Goal: Task Accomplishment & Management: Complete application form

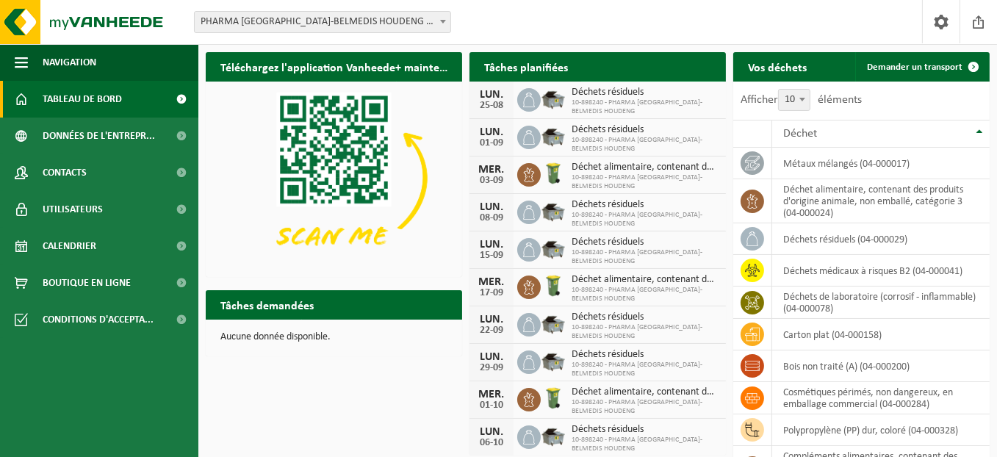
click at [675, 91] on span "Consulter votre calendrier" at bounding box center [646, 96] width 106 height 10
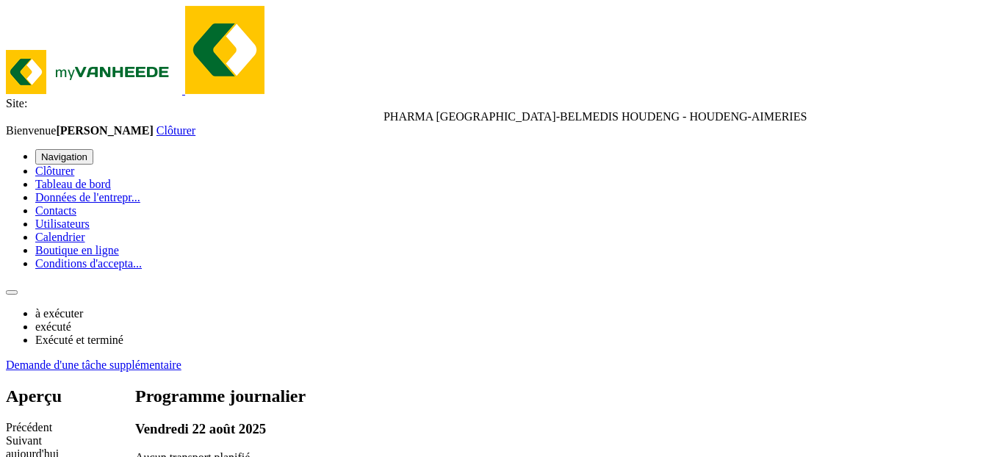
click at [181, 358] on link "Demande d'une tâche supplémentaire" at bounding box center [94, 364] width 176 height 12
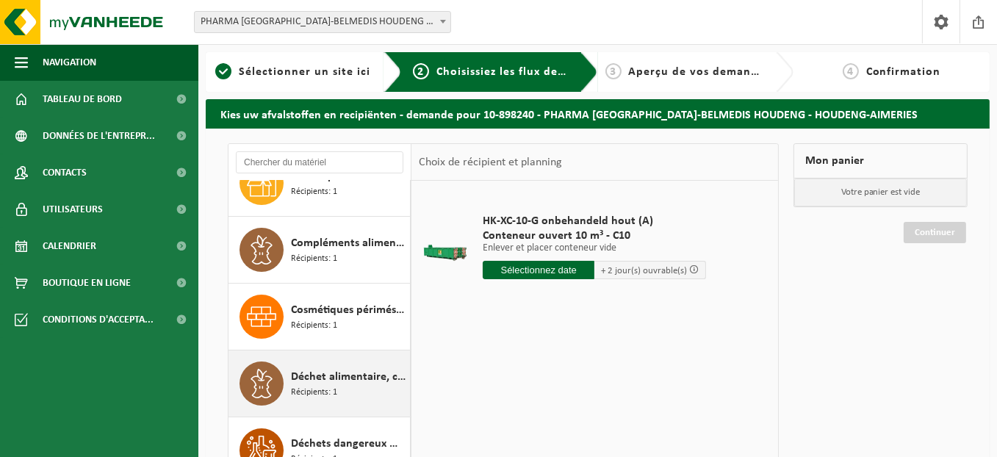
scroll to position [220, 0]
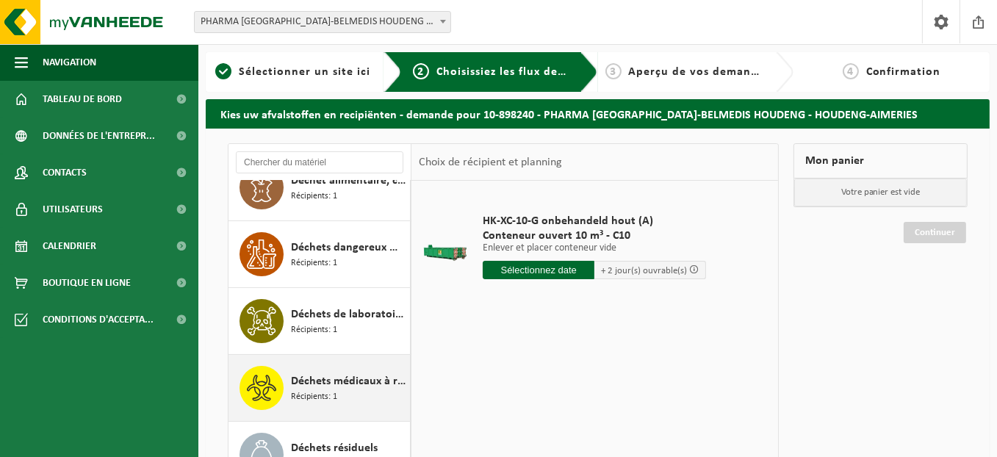
drag, startPoint x: 321, startPoint y: 316, endPoint x: 331, endPoint y: 326, distance: 14.5
click at [320, 316] on span "Déchets de laboratoire (corrosif - inflammable)" at bounding box center [348, 314] width 115 height 18
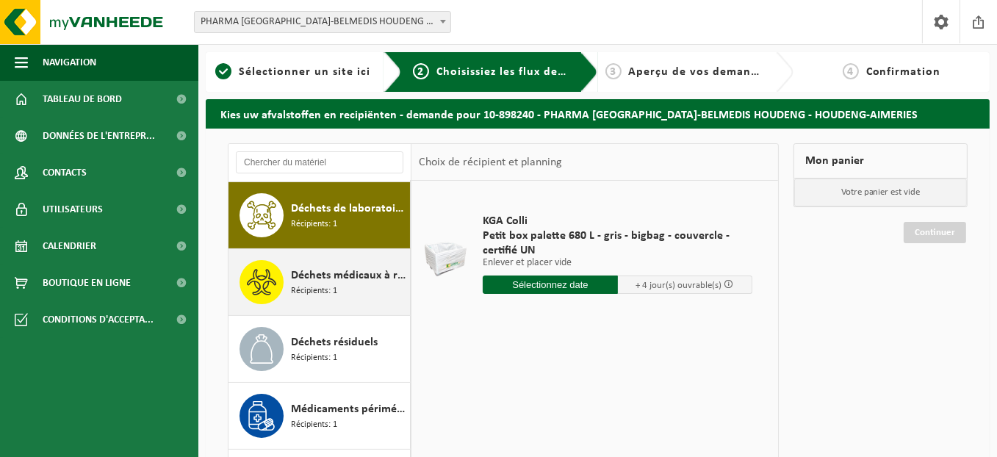
click at [334, 289] on span "Récipients: 1" at bounding box center [314, 291] width 46 height 14
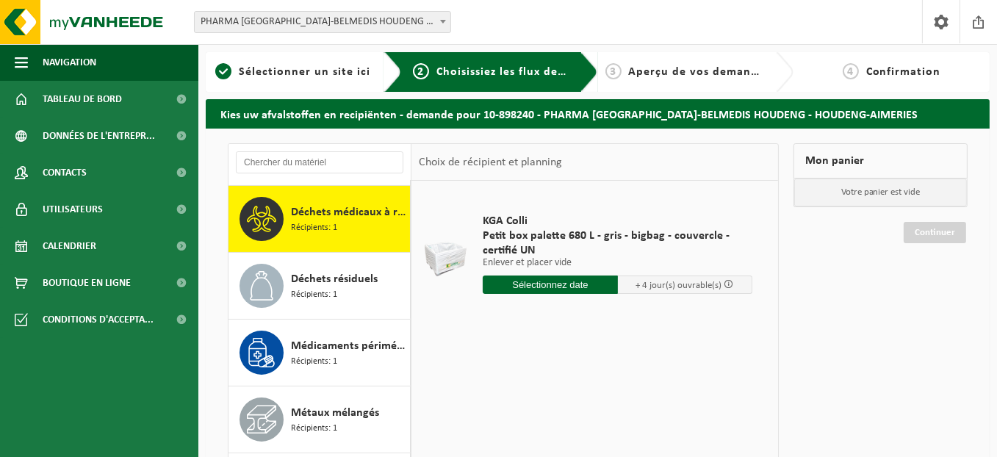
scroll to position [466, 0]
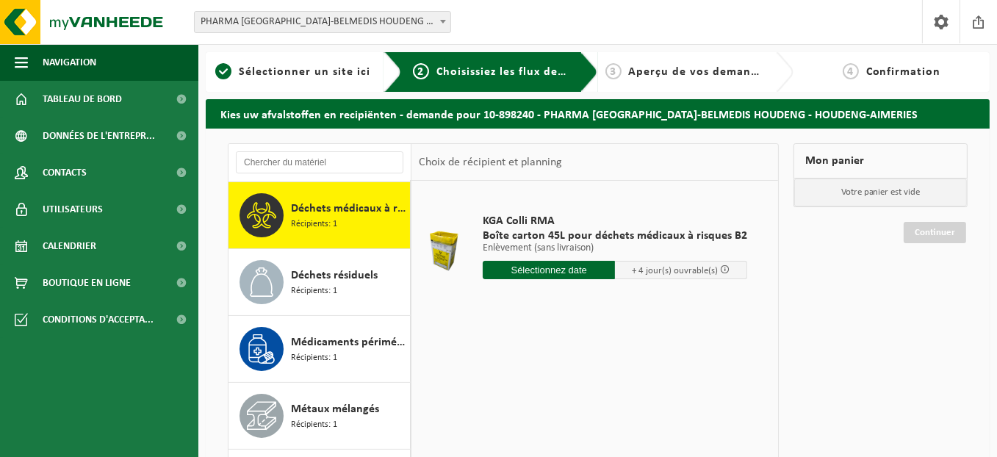
click at [334, 289] on span "Récipients: 1" at bounding box center [314, 291] width 46 height 14
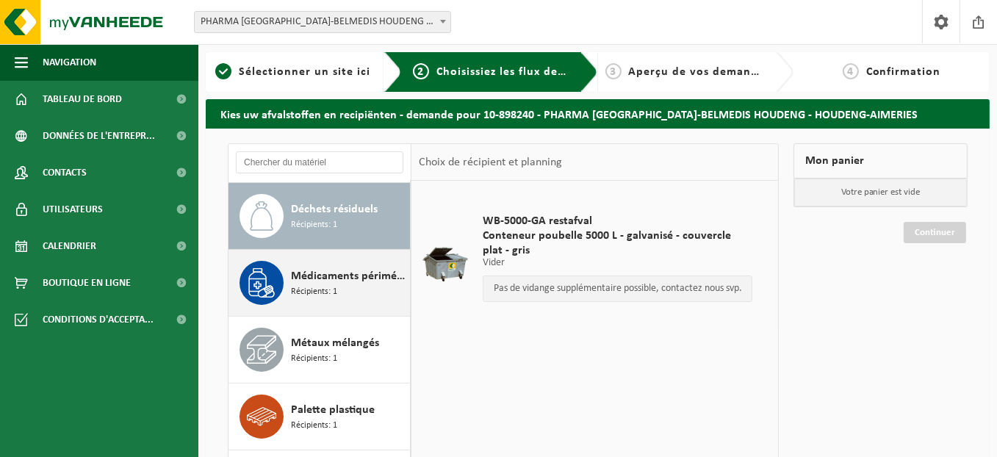
click at [336, 289] on div "Médicaments périmés, emballage commercial,non dangereux(industriel) Récipients:…" at bounding box center [348, 283] width 115 height 44
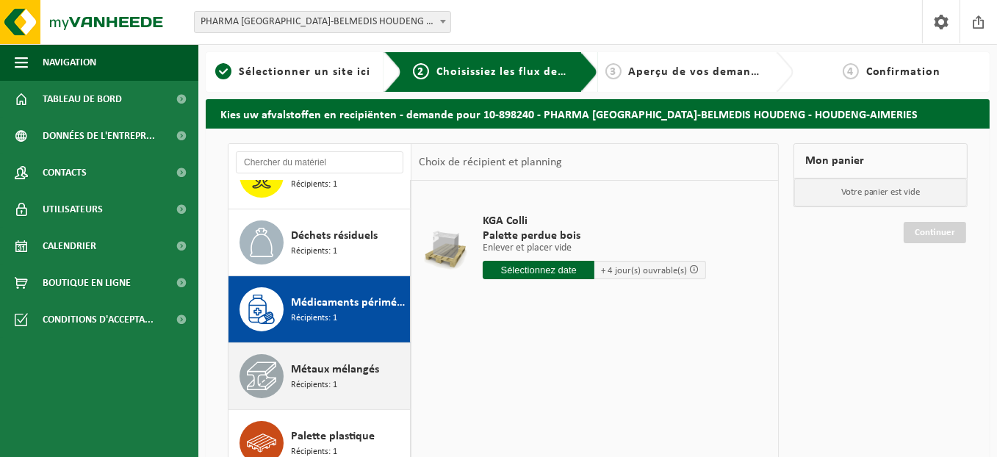
scroll to position [484, 0]
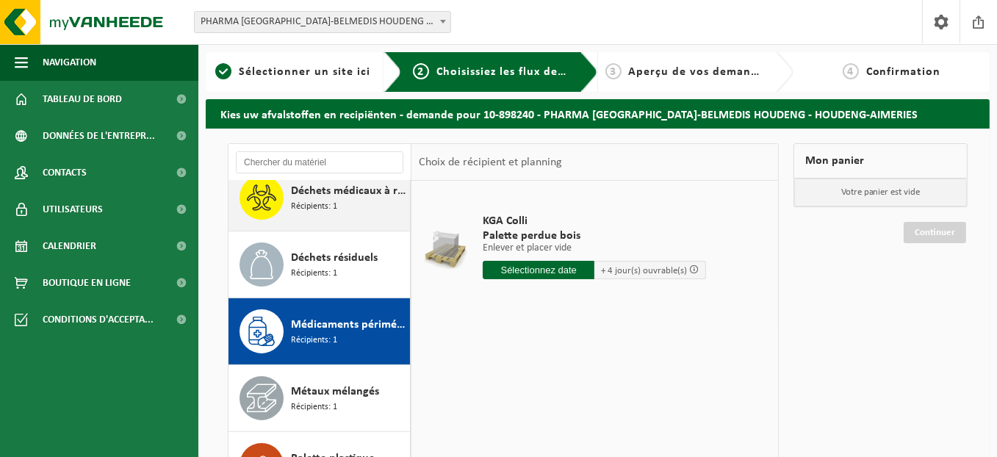
click at [323, 211] on div "Déchets médicaux à risques B2 Récipients: 1" at bounding box center [348, 198] width 115 height 44
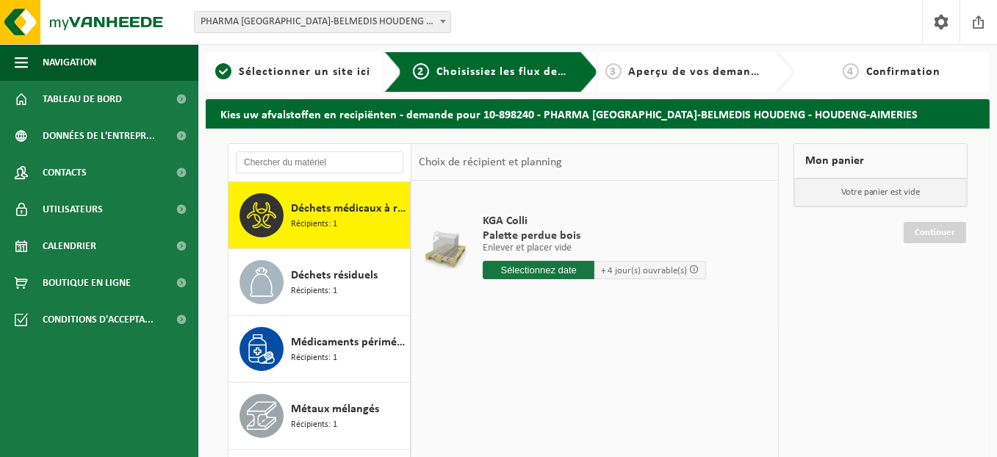
scroll to position [466, 0]
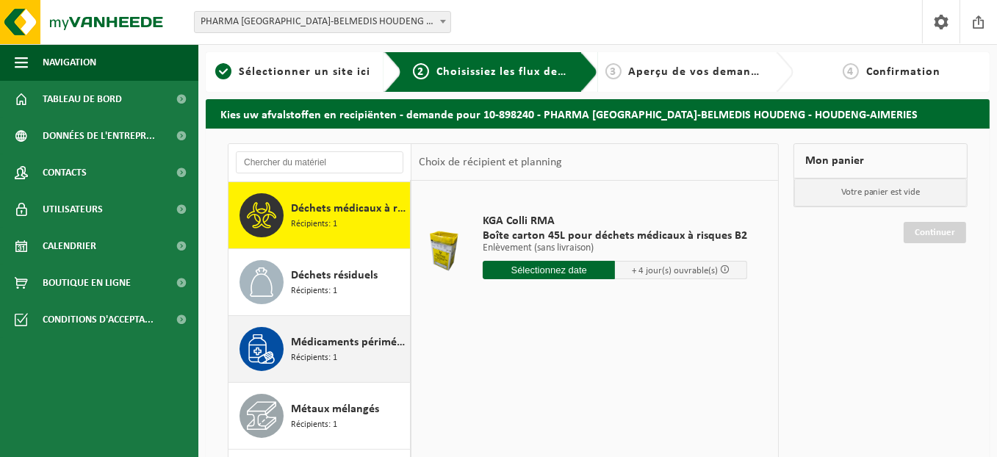
click at [339, 369] on div "Médicaments périmés, emballage commercial,non dangereux(industriel) Récipients:…" at bounding box center [319, 349] width 182 height 66
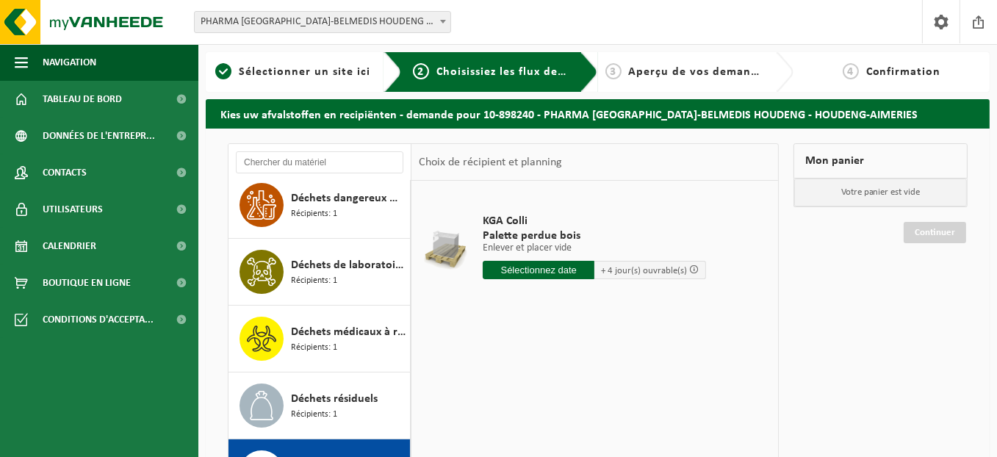
scroll to position [337, 0]
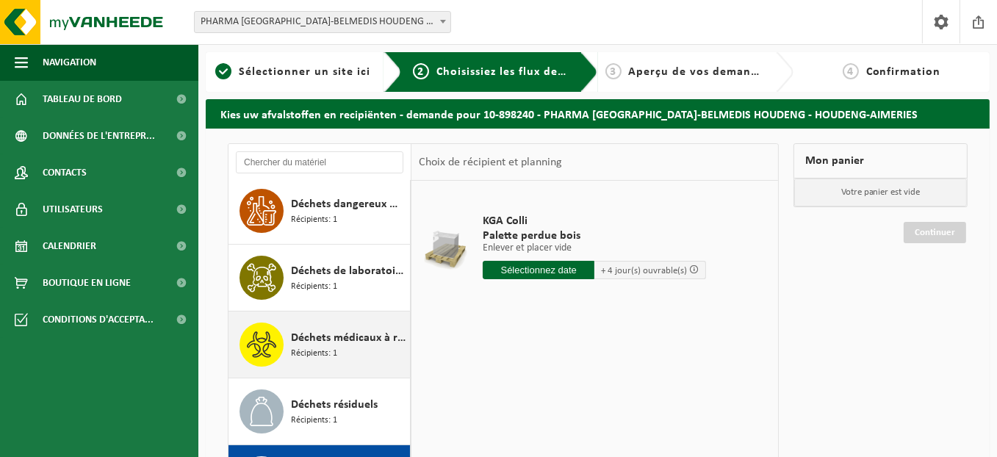
click at [325, 350] on span "Récipients: 1" at bounding box center [314, 354] width 46 height 14
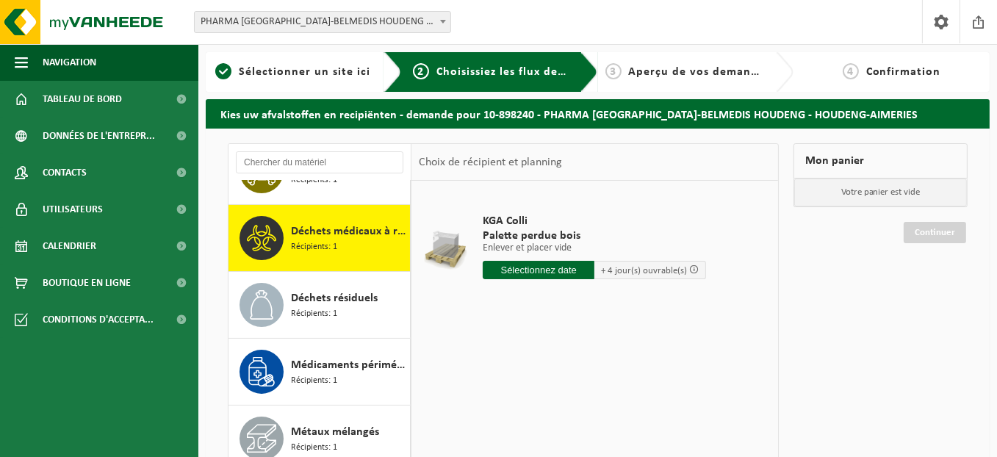
scroll to position [466, 0]
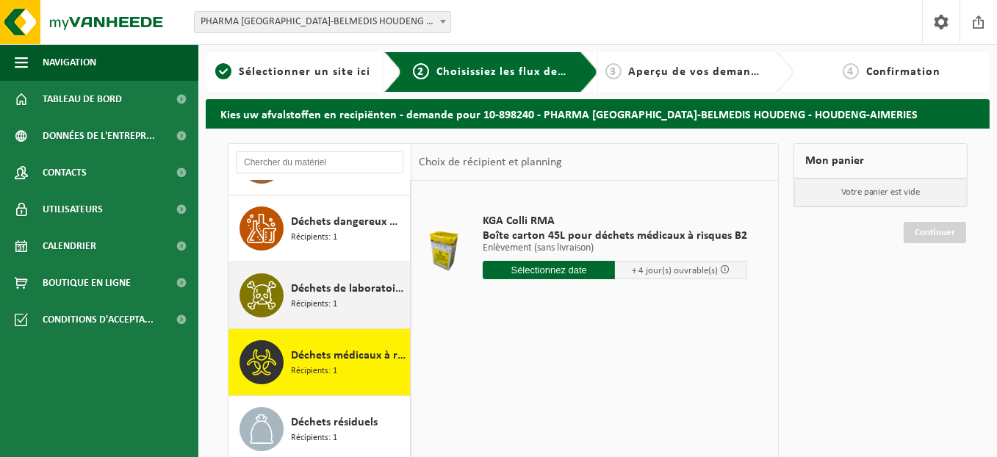
click at [332, 297] on span "Récipients: 1" at bounding box center [314, 304] width 46 height 14
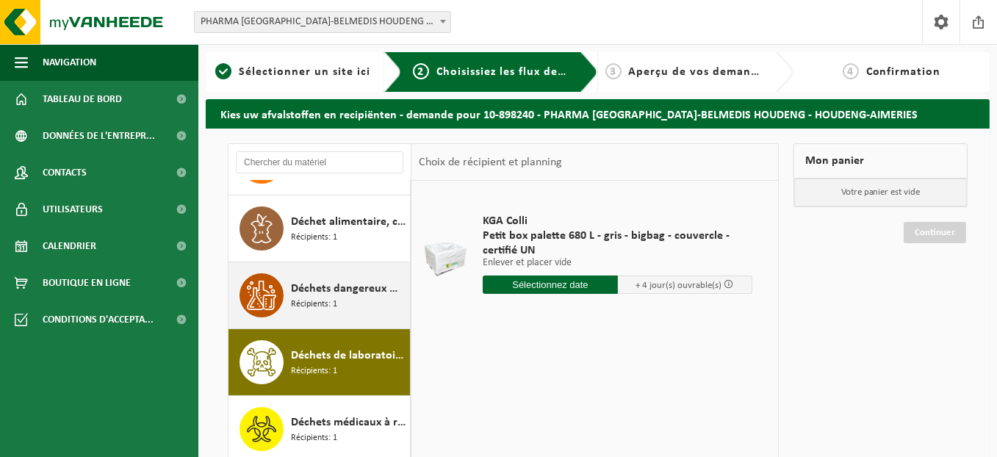
click at [333, 286] on span "Déchets dangereux mélangés : Inflammable - Corrosif" at bounding box center [348, 289] width 115 height 18
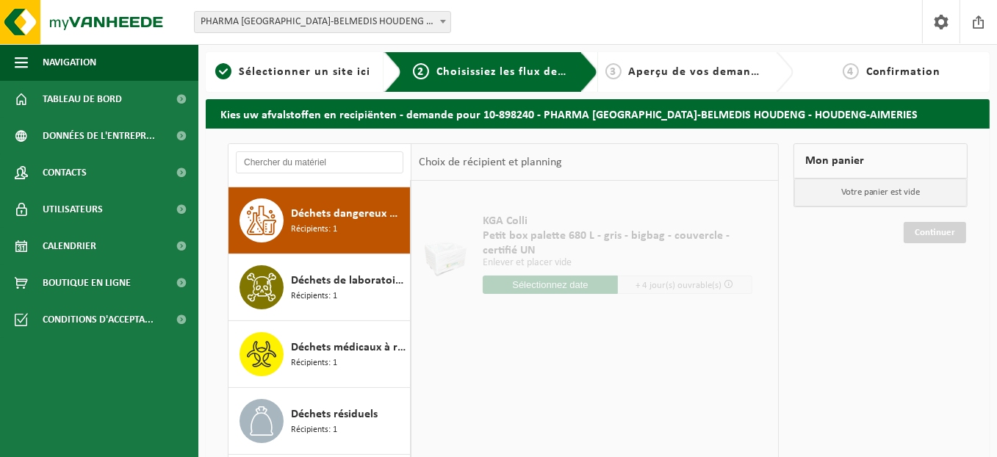
scroll to position [333, 0]
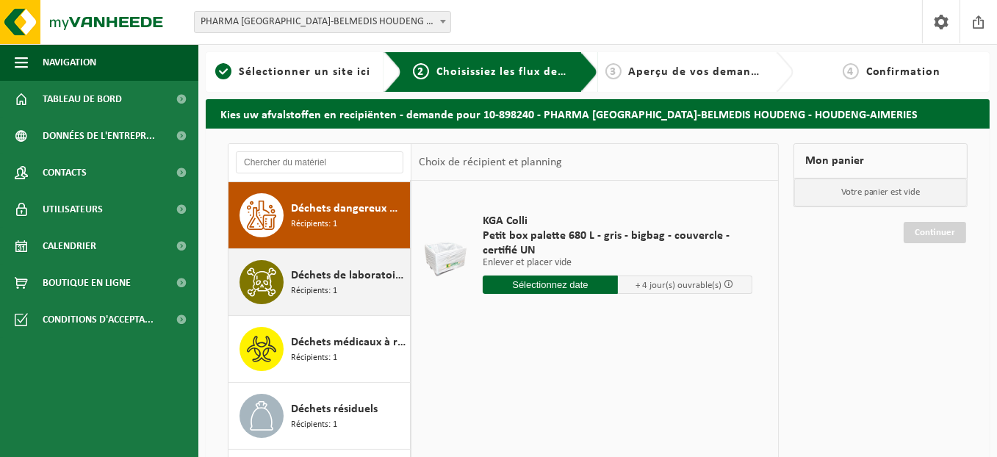
click at [335, 284] on span "Récipients: 1" at bounding box center [314, 291] width 46 height 14
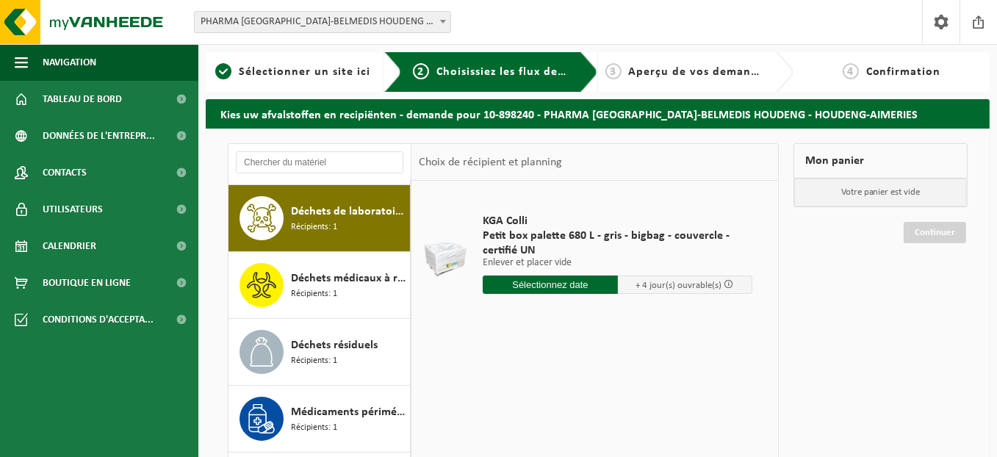
scroll to position [399, 0]
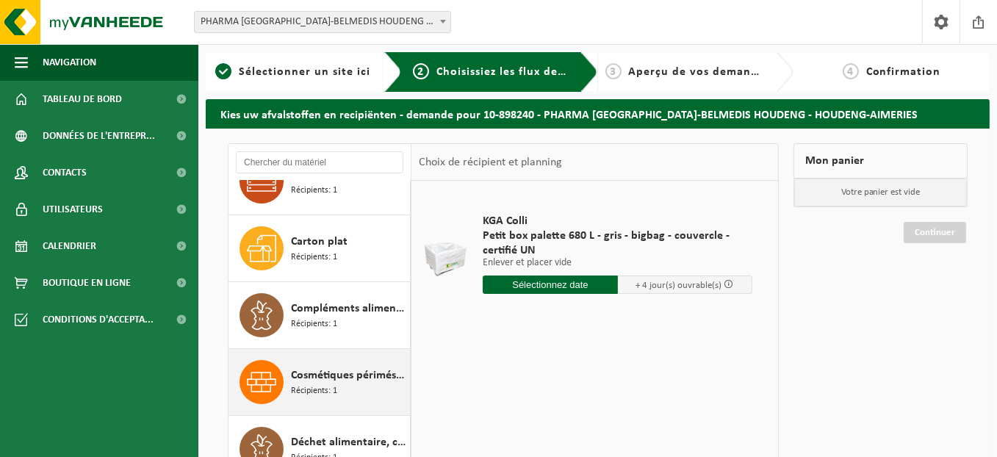
click at [336, 250] on span "Récipients: 1" at bounding box center [314, 257] width 46 height 14
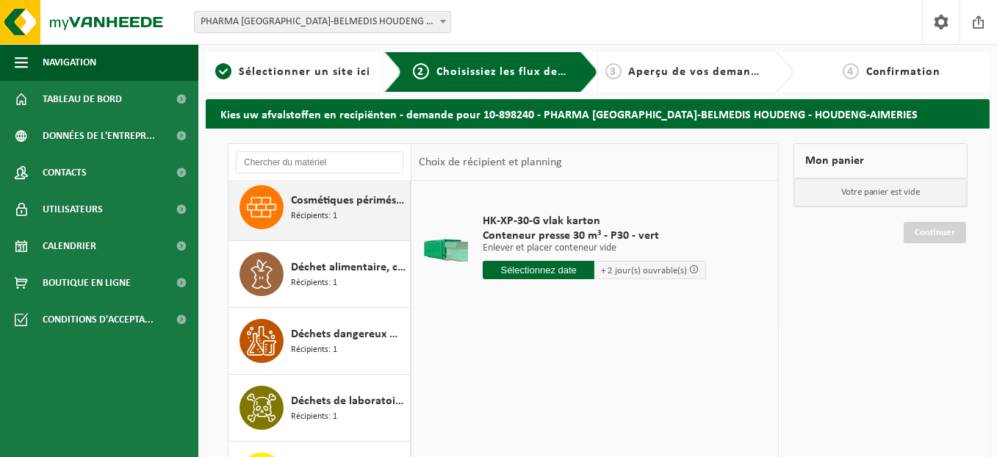
scroll to position [286, 0]
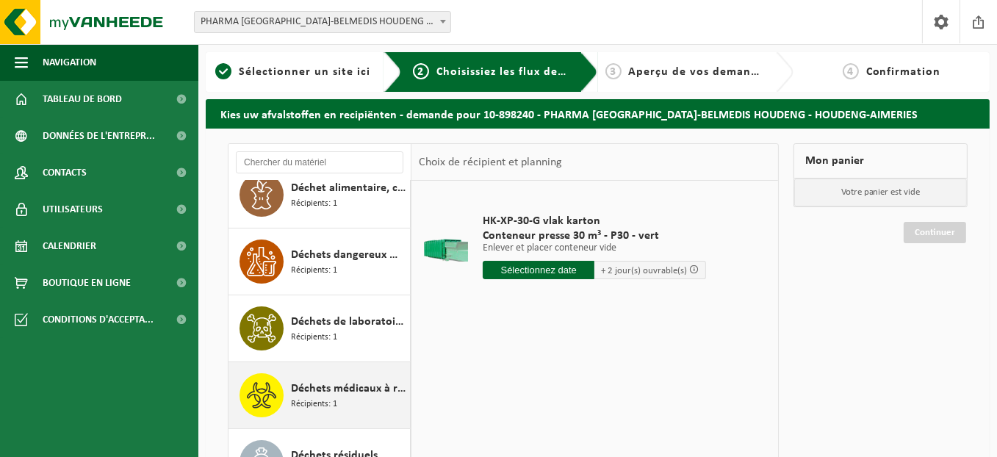
click at [319, 368] on div "Déchets médicaux à risques B2 Récipients: 1" at bounding box center [319, 395] width 182 height 66
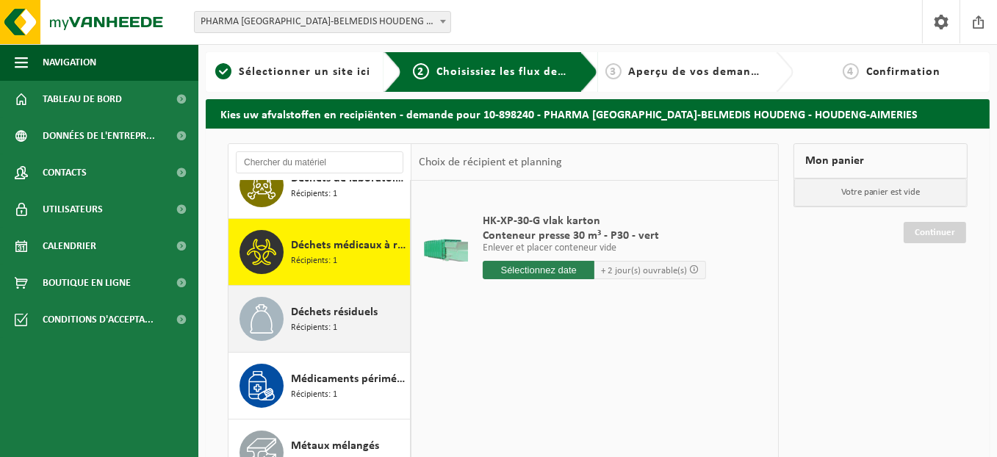
scroll to position [466, 0]
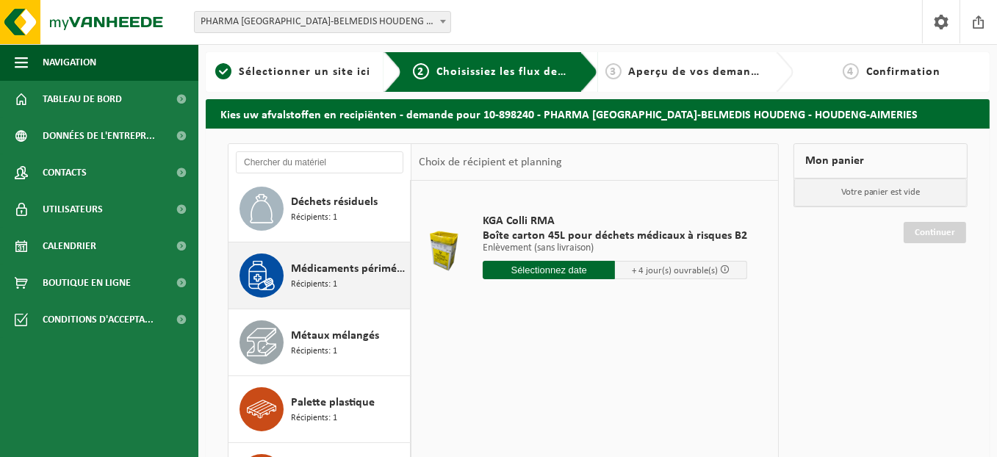
click at [336, 286] on div "Médicaments périmés, emballage commercial,non dangereux(industriel) Récipients:…" at bounding box center [348, 275] width 115 height 44
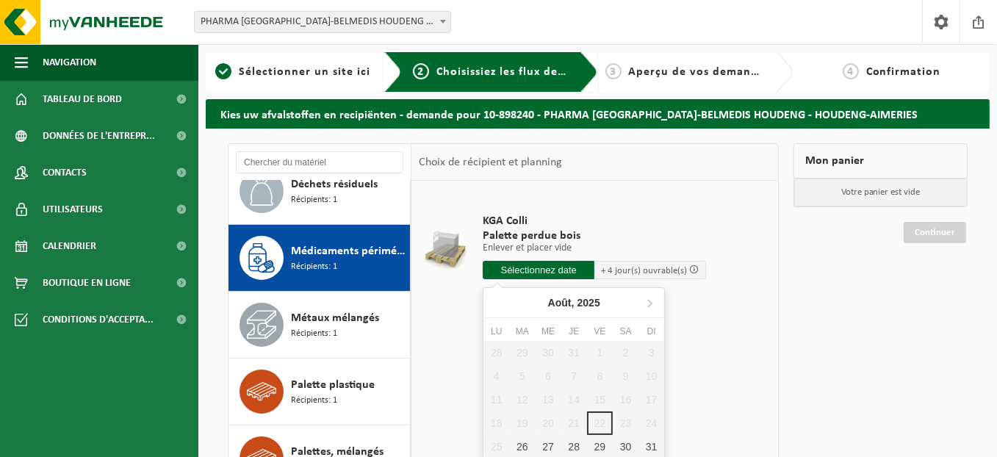
click at [567, 272] on input "text" at bounding box center [538, 270] width 112 height 18
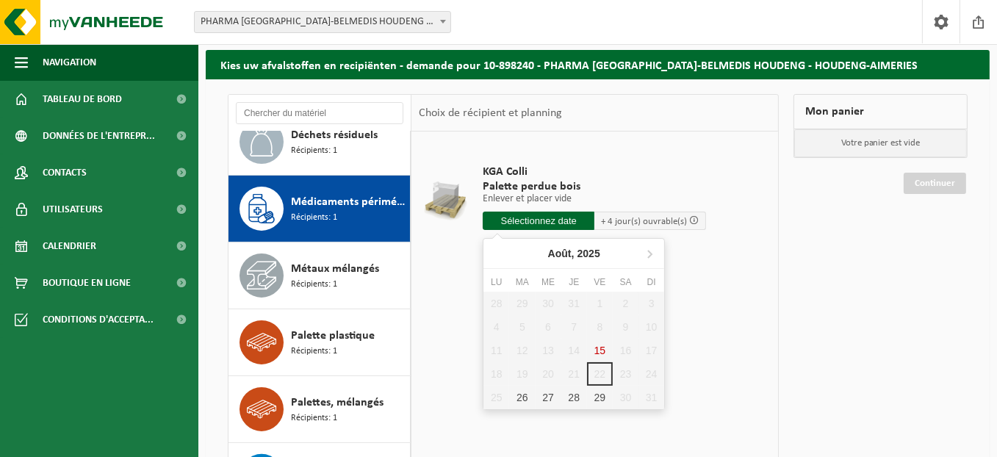
scroll to position [73, 0]
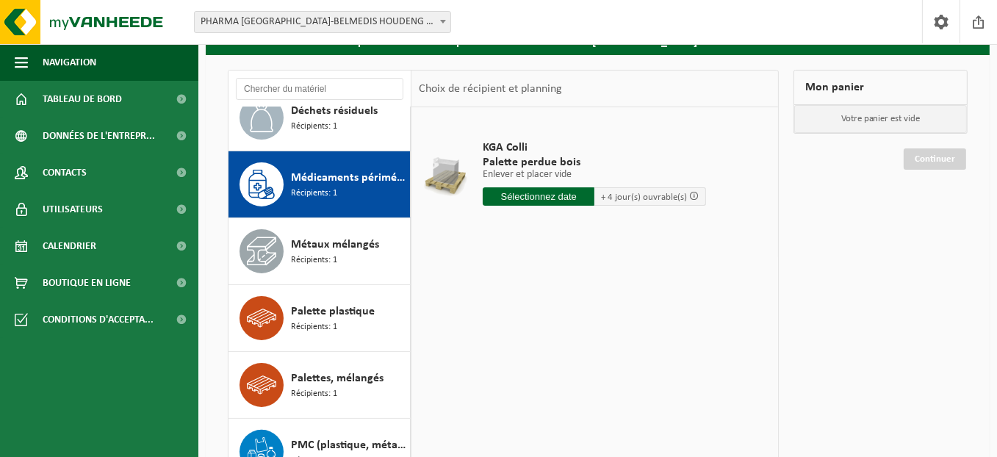
click at [604, 155] on span "Palette perdue bois" at bounding box center [593, 162] width 223 height 15
click at [555, 173] on p "Enlever et placer vide" at bounding box center [593, 175] width 223 height 10
click at [527, 175] on p "Enlever et placer vide" at bounding box center [593, 175] width 223 height 10
click at [534, 191] on input "text" at bounding box center [538, 196] width 112 height 18
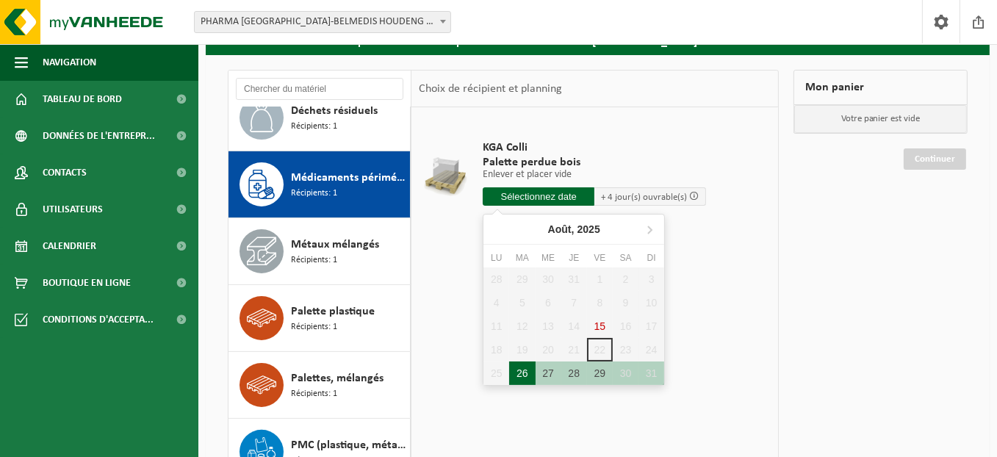
click at [524, 376] on div "26" at bounding box center [522, 372] width 26 height 23
type input "à partir de 2025-08-26"
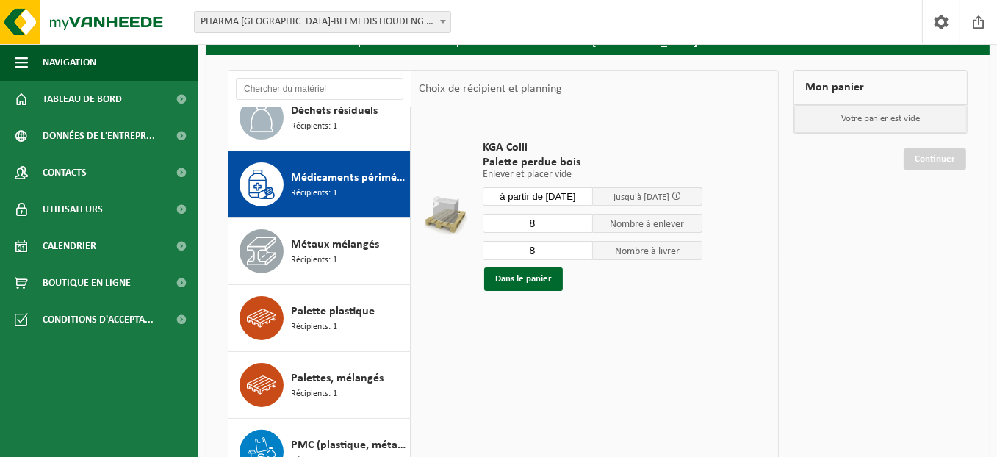
click at [568, 225] on input "8" at bounding box center [537, 223] width 110 height 19
click at [582, 225] on input "7" at bounding box center [537, 223] width 110 height 19
click at [582, 225] on input "6" at bounding box center [537, 223] width 110 height 19
click at [582, 225] on input "5" at bounding box center [537, 223] width 110 height 19
click at [582, 225] on input "4" at bounding box center [537, 223] width 110 height 19
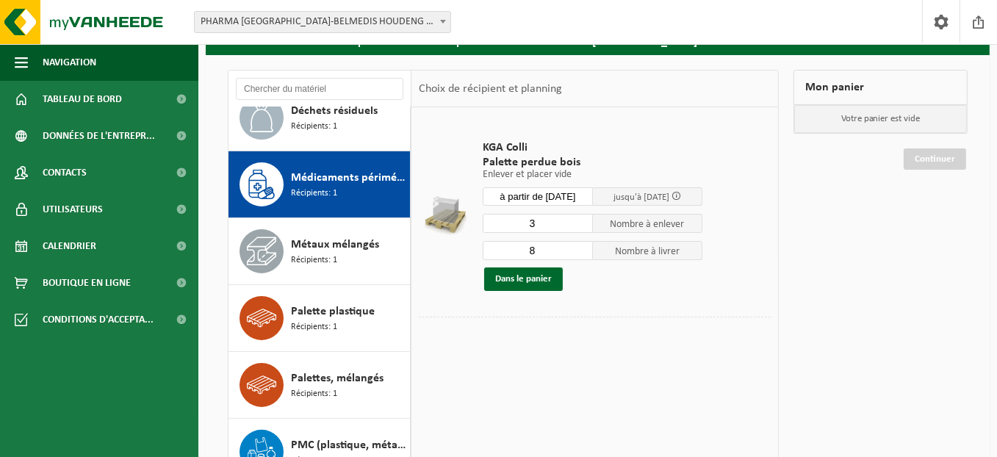
click at [582, 225] on input "3" at bounding box center [537, 223] width 110 height 19
click at [582, 225] on input "2" at bounding box center [537, 223] width 110 height 19
click at [582, 225] on input "1" at bounding box center [537, 223] width 110 height 19
type input "2"
click at [580, 220] on input "2" at bounding box center [537, 223] width 110 height 19
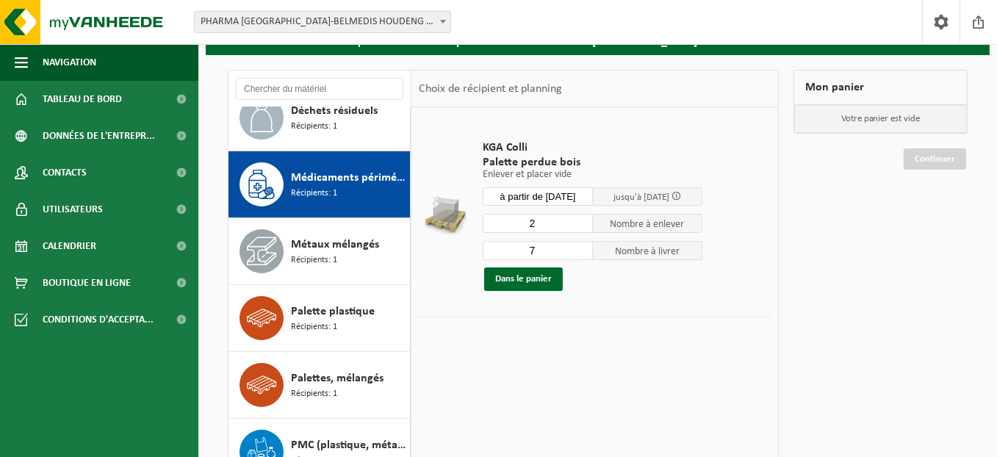
click at [580, 250] on input "7" at bounding box center [537, 250] width 110 height 19
click at [580, 250] on input "6" at bounding box center [537, 250] width 110 height 19
click at [580, 250] on input "5" at bounding box center [537, 250] width 110 height 19
click at [580, 250] on input "4" at bounding box center [537, 250] width 110 height 19
click at [580, 250] on input "3" at bounding box center [537, 250] width 110 height 19
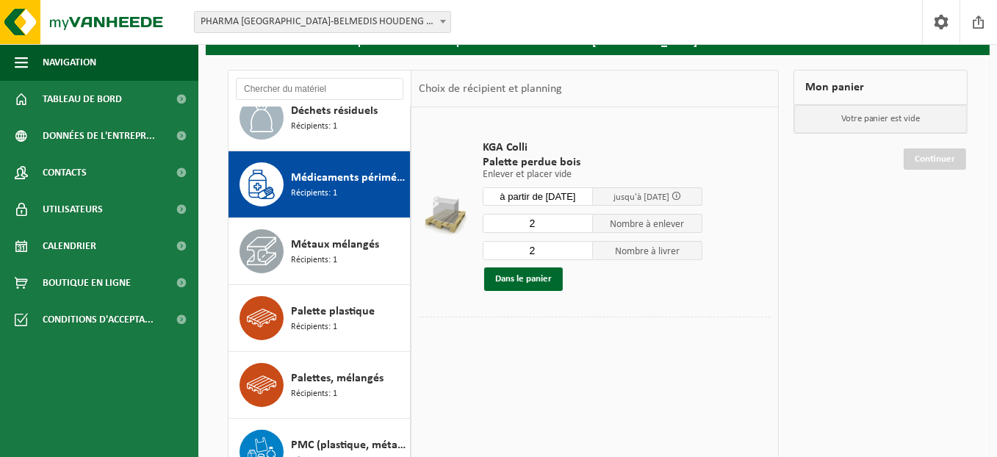
type input "2"
click at [580, 250] on input "2" at bounding box center [537, 250] width 110 height 19
click at [568, 324] on div at bounding box center [595, 328] width 352 height 23
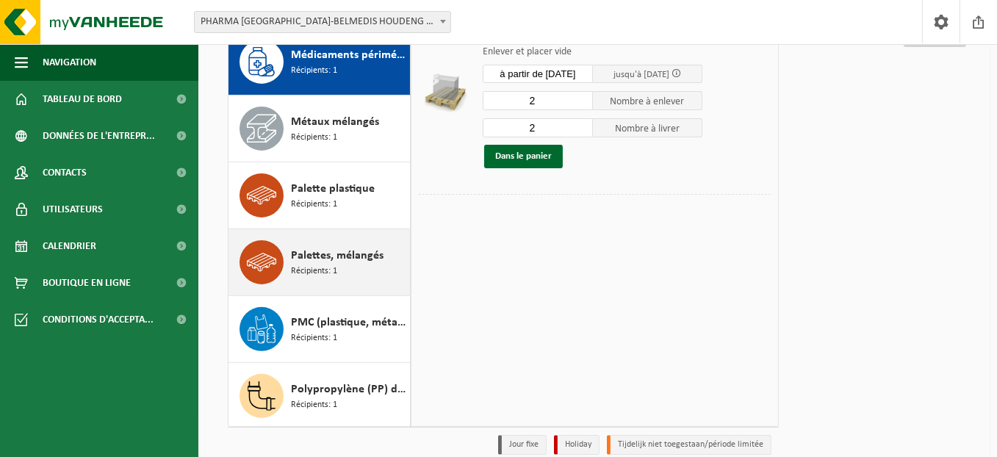
scroll to position [220, 0]
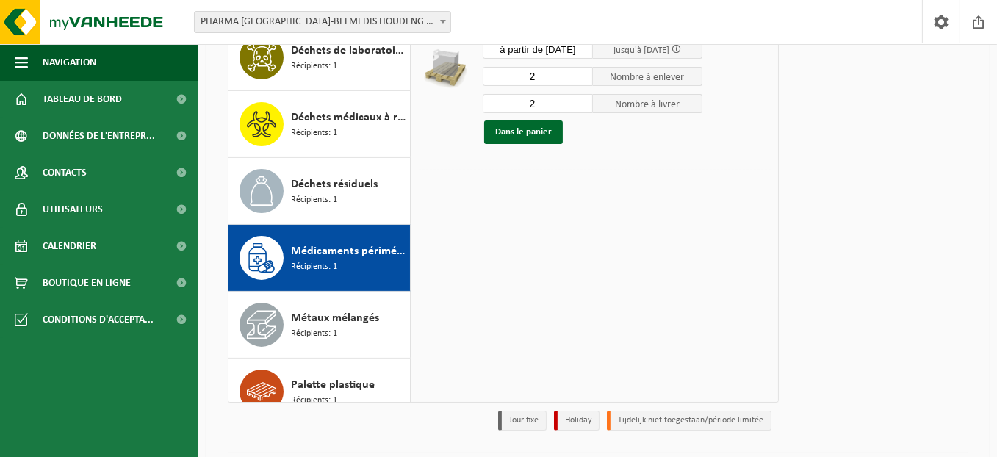
drag, startPoint x: 325, startPoint y: 240, endPoint x: 325, endPoint y: 220, distance: 20.6
click at [325, 238] on div "Médicaments périmés, emballage commercial,non dangereux(industriel) Récipients:…" at bounding box center [348, 258] width 115 height 44
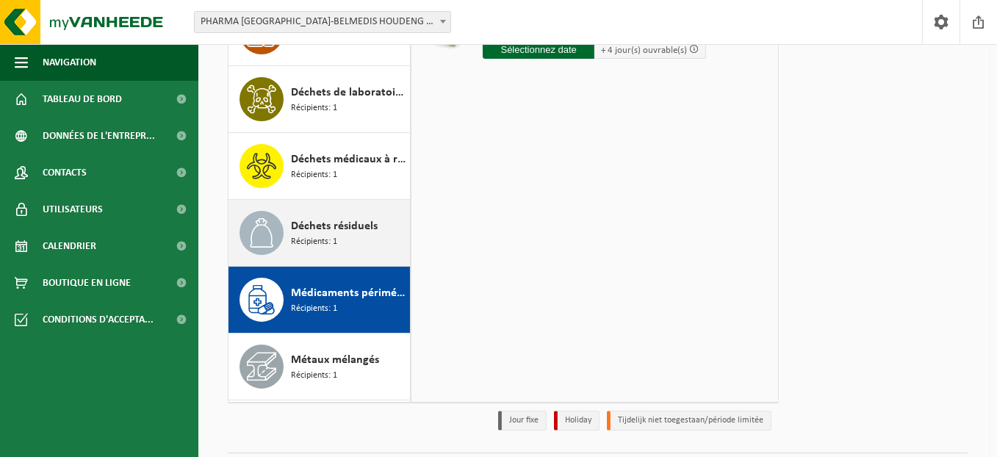
scroll to position [264, 0]
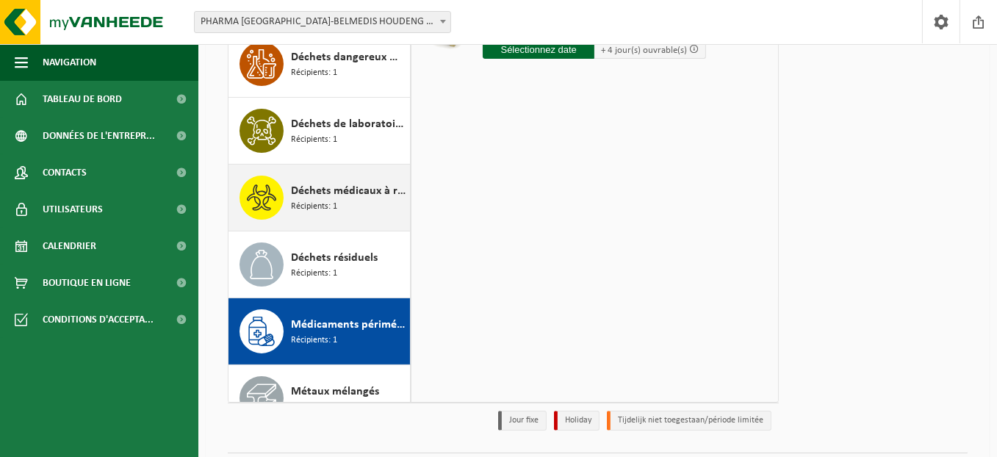
click at [328, 212] on div "Déchets médicaux à risques B2 Récipients: 1" at bounding box center [348, 198] width 115 height 44
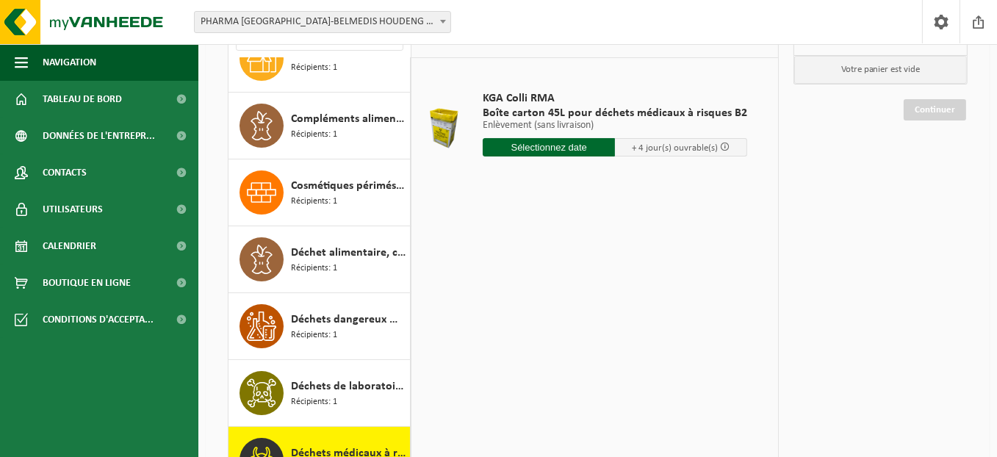
scroll to position [147, 0]
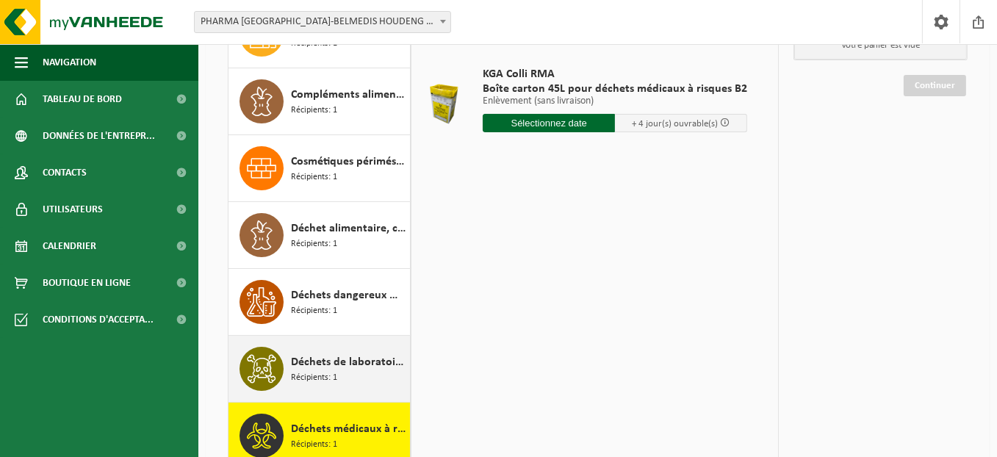
click at [358, 363] on span "Déchets de laboratoire (corrosif - inflammable)" at bounding box center [348, 362] width 115 height 18
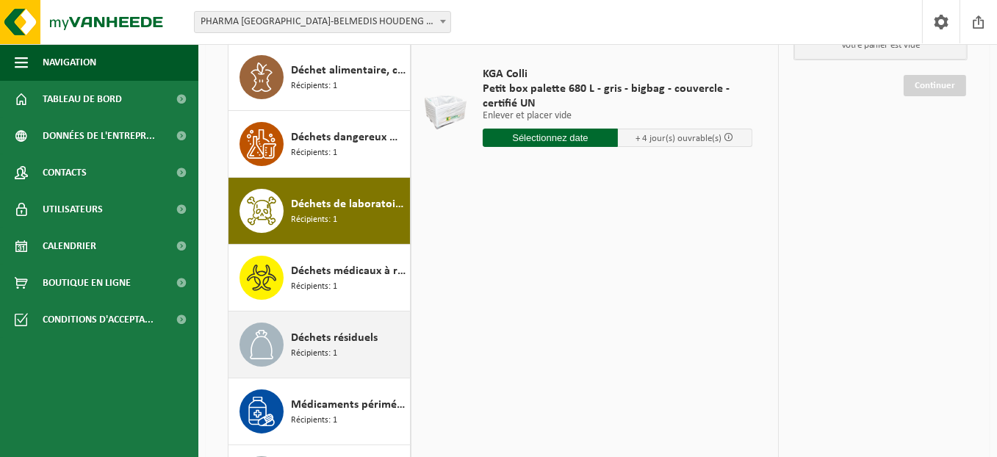
scroll to position [179, 0]
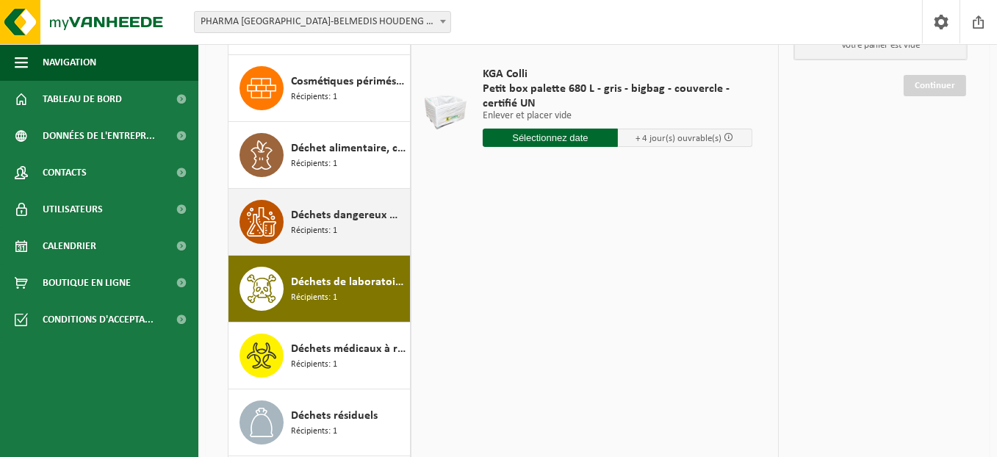
click at [325, 226] on span "Récipients: 1" at bounding box center [314, 231] width 46 height 14
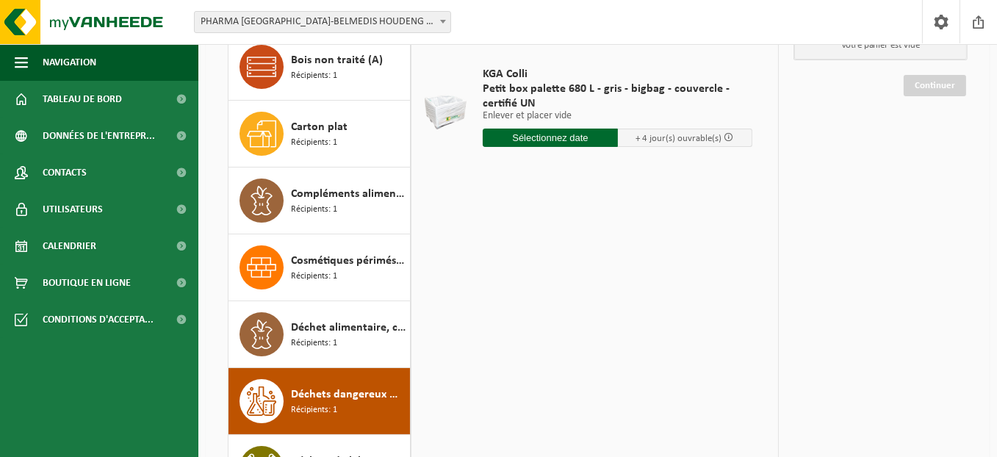
scroll to position [73, 0]
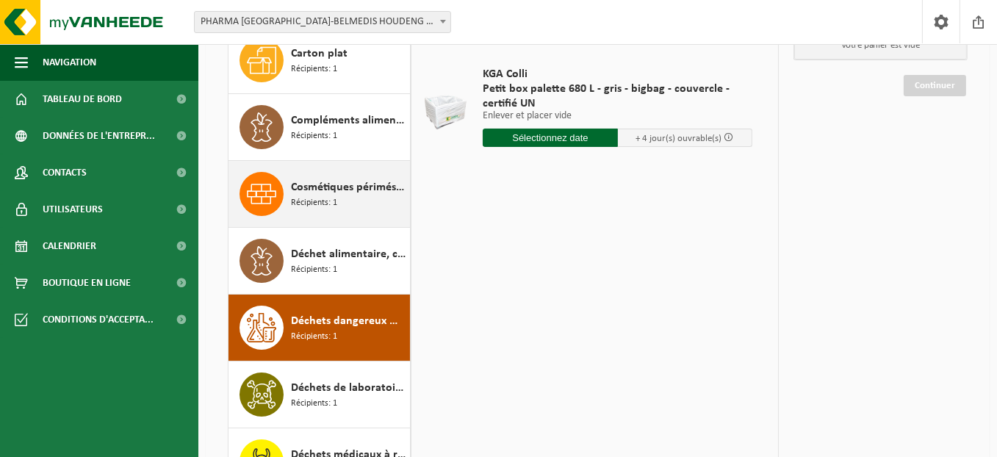
click at [332, 214] on div "Cosmétiques périmés, non dangereux, en emballage commercial Récipients: 1" at bounding box center [348, 194] width 115 height 44
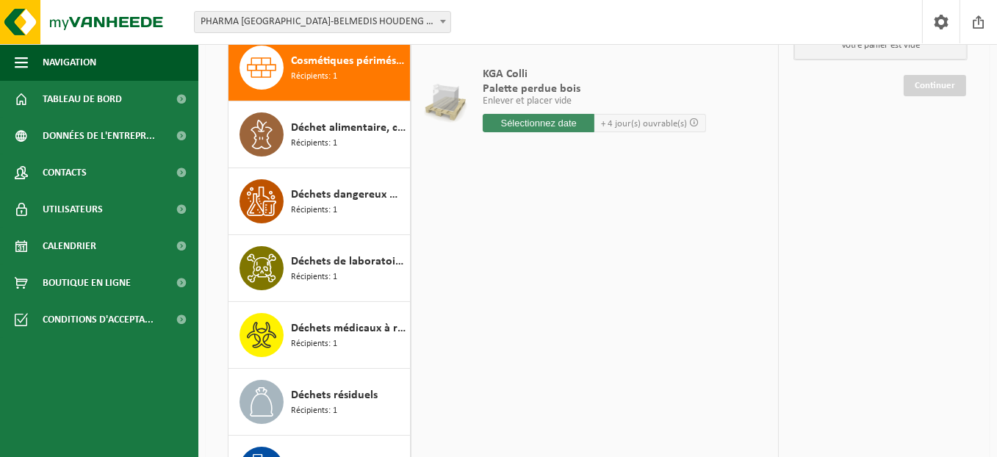
scroll to position [0, 0]
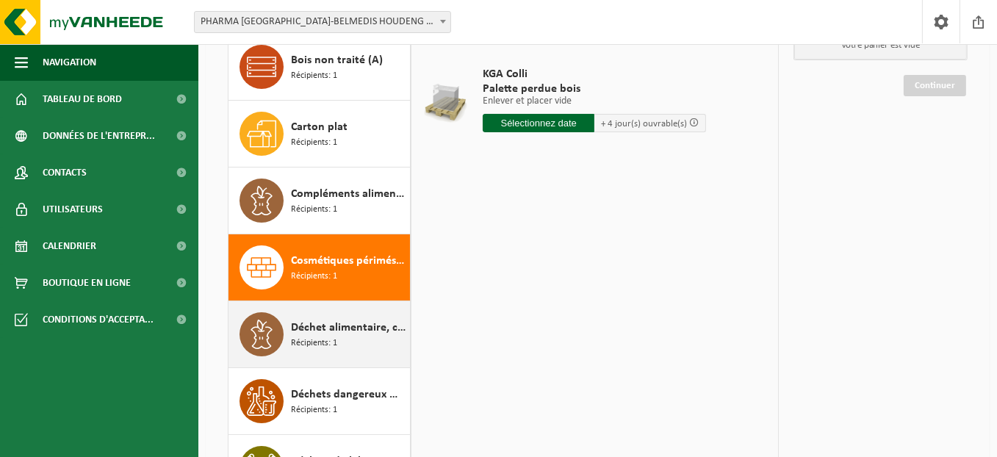
click at [336, 320] on span "Déchet alimentaire, contenant des produits d'origine animale, non emballé, caté…" at bounding box center [348, 328] width 115 height 18
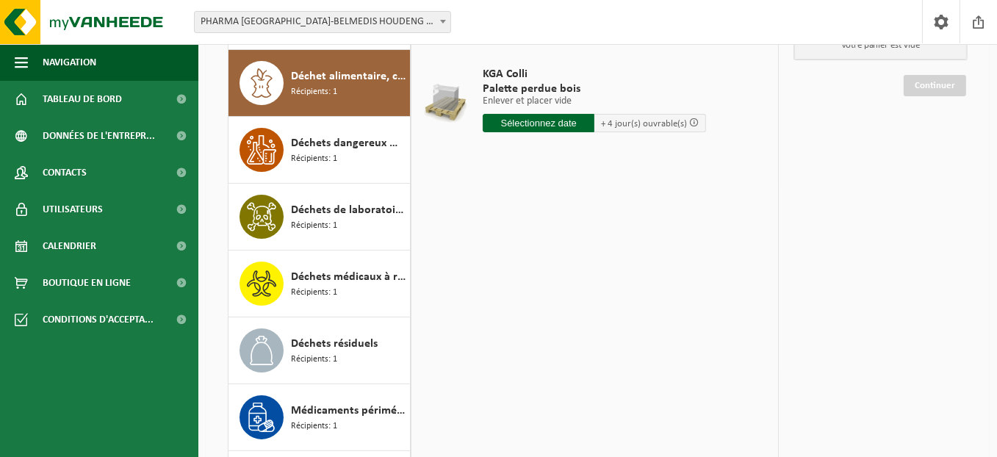
scroll to position [266, 0]
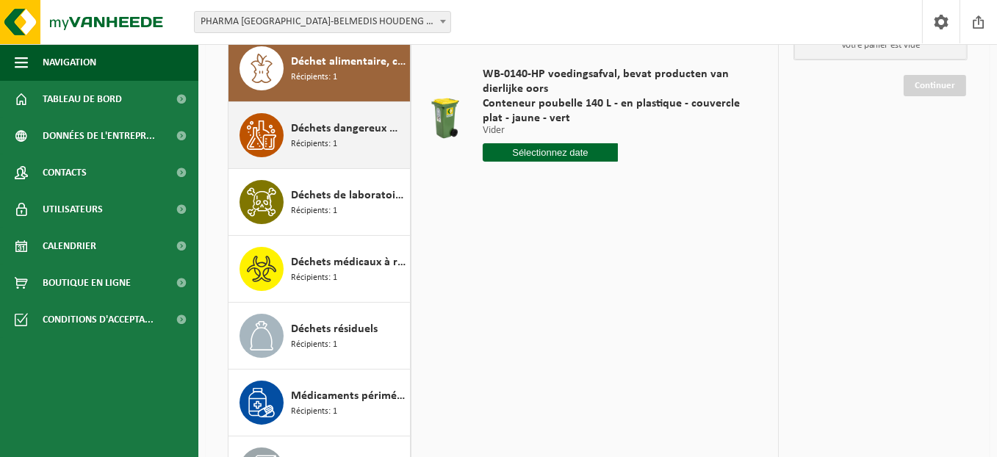
click at [321, 142] on span "Récipients: 1" at bounding box center [314, 144] width 46 height 14
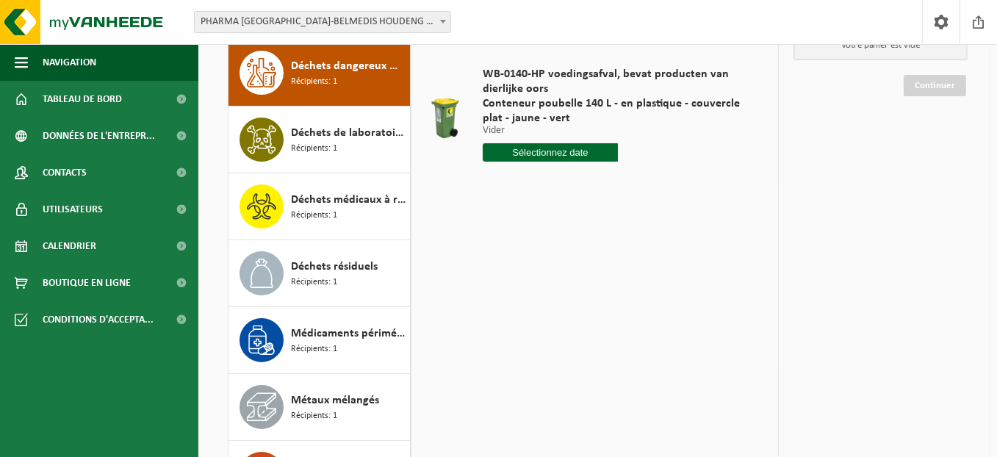
scroll to position [333, 0]
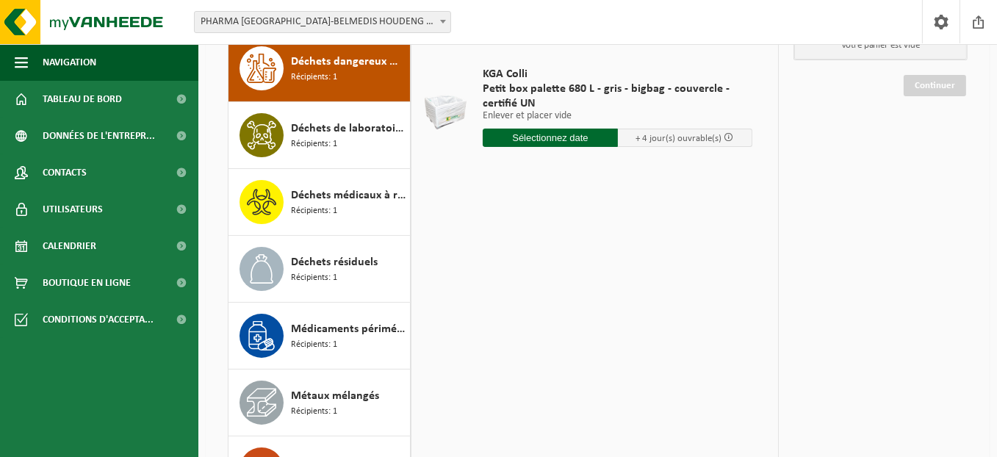
click at [321, 142] on span "Récipients: 1" at bounding box center [314, 144] width 46 height 14
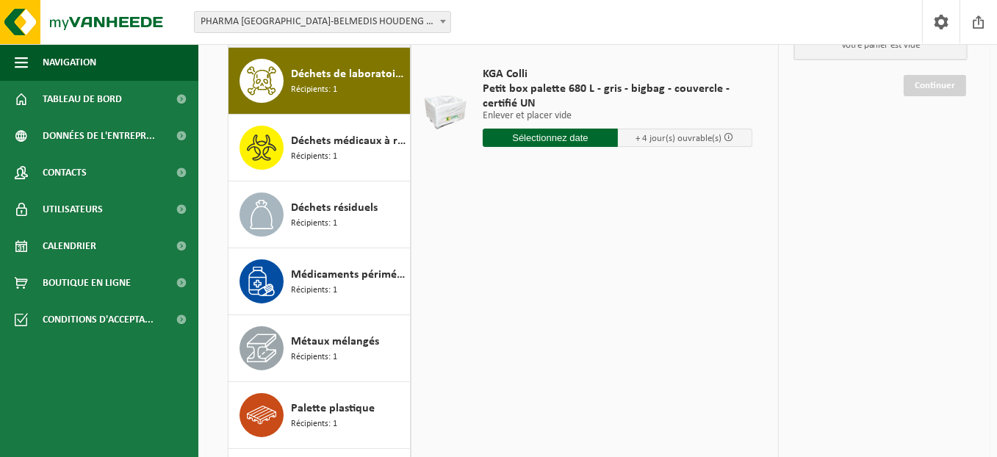
scroll to position [399, 0]
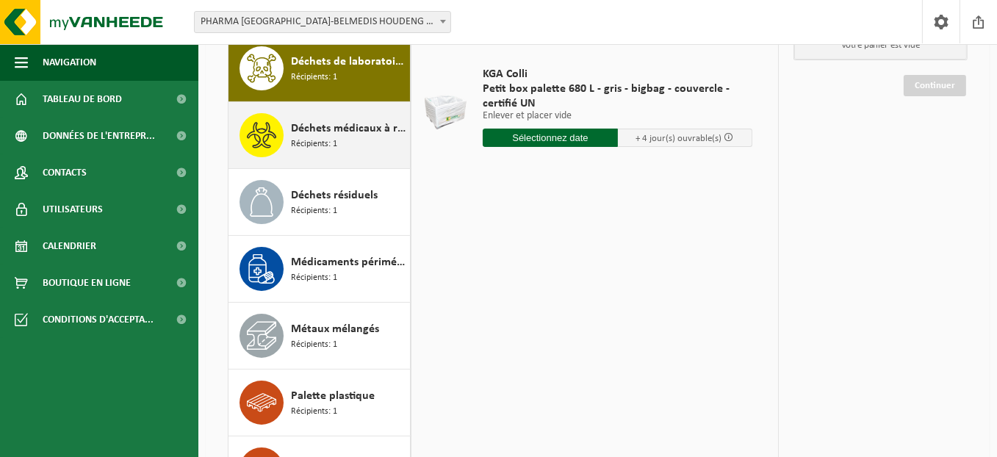
click at [319, 129] on span "Déchets médicaux à risques B2" at bounding box center [348, 129] width 115 height 18
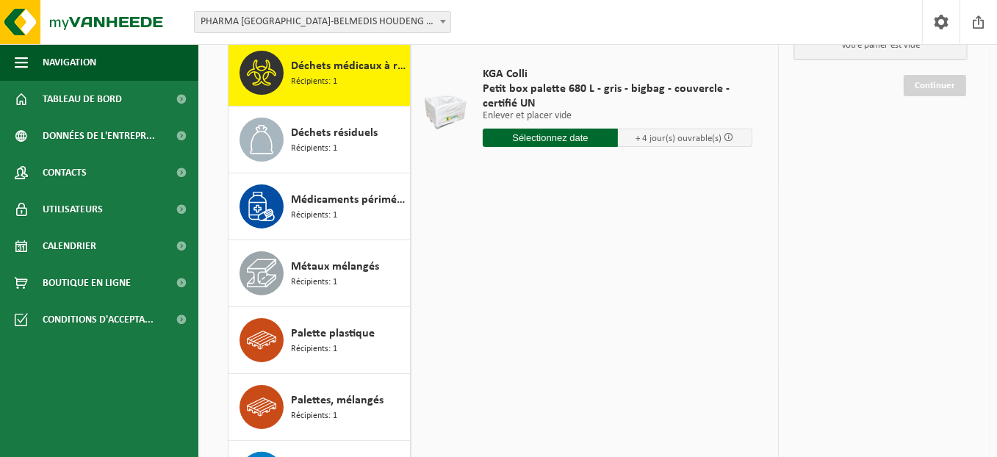
scroll to position [466, 0]
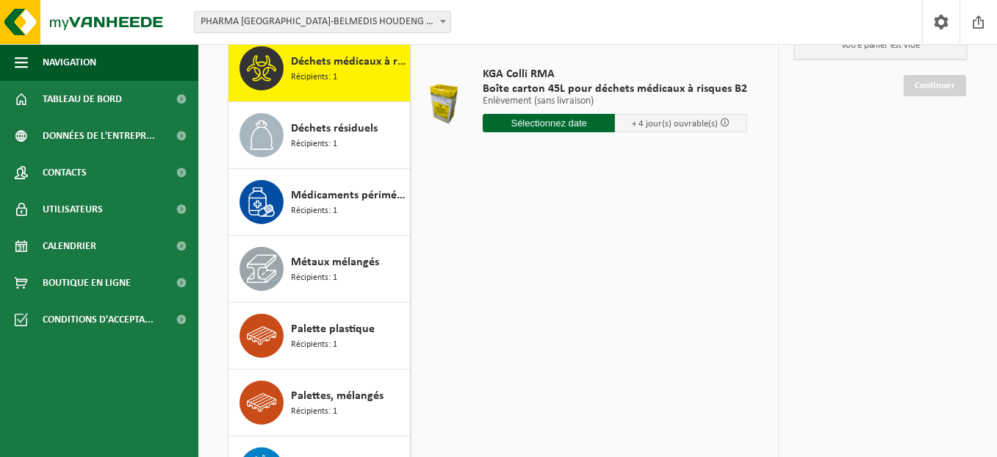
click at [319, 129] on span "Déchets résiduels" at bounding box center [334, 129] width 87 height 18
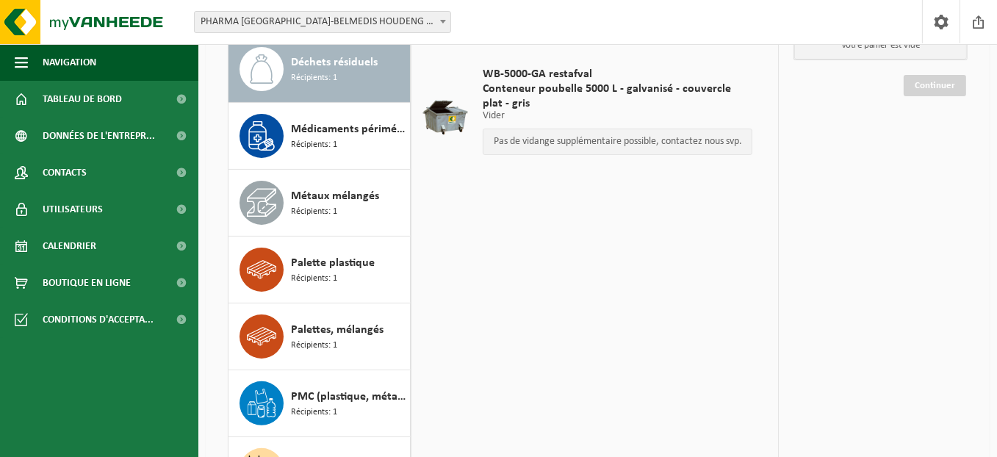
click at [319, 129] on span "Médicaments périmés, emballage commercial,non dangereux(industriel)" at bounding box center [348, 129] width 115 height 18
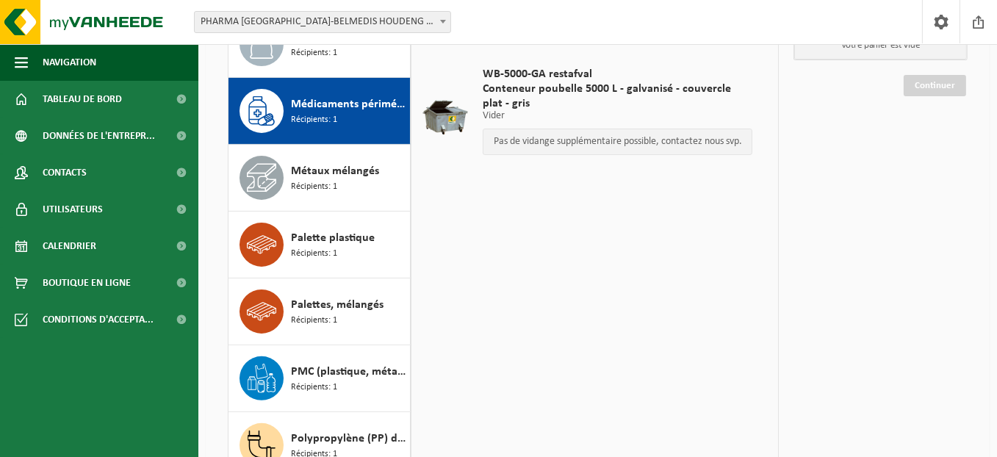
scroll to position [557, 0]
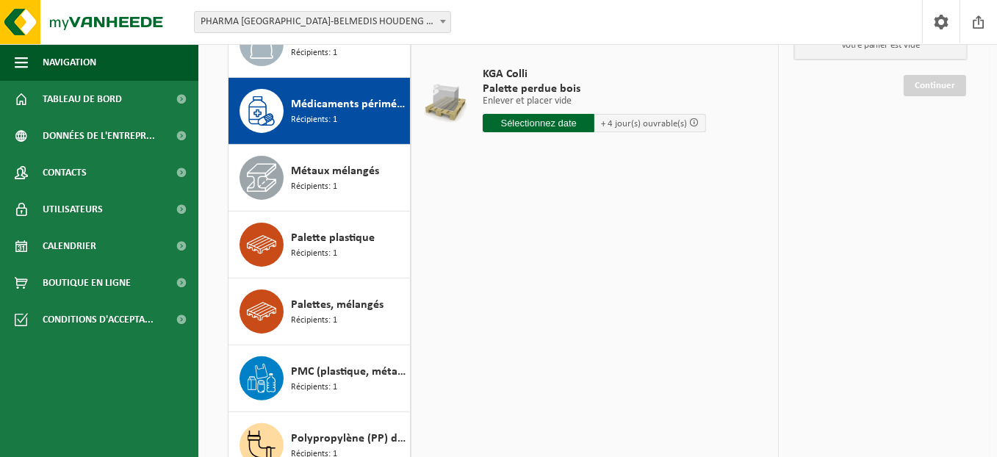
click at [535, 126] on input "text" at bounding box center [538, 123] width 112 height 18
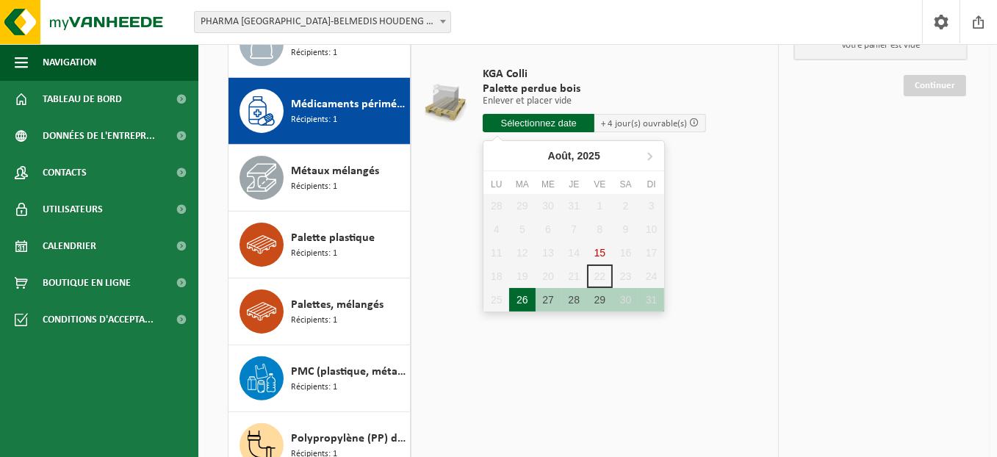
click at [519, 301] on div "26" at bounding box center [522, 299] width 26 height 23
type input "à partir de 2025-08-26"
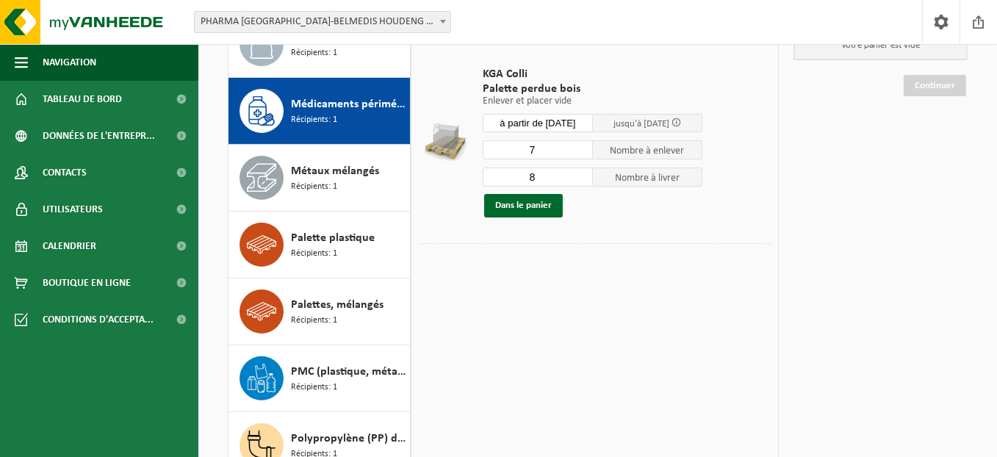
click at [584, 153] on input "7" at bounding box center [537, 149] width 110 height 19
click at [584, 153] on input "6" at bounding box center [537, 149] width 110 height 19
click at [584, 153] on input "5" at bounding box center [537, 149] width 110 height 19
click at [584, 153] on input "4" at bounding box center [537, 149] width 110 height 19
click at [584, 153] on input "3" at bounding box center [537, 149] width 110 height 19
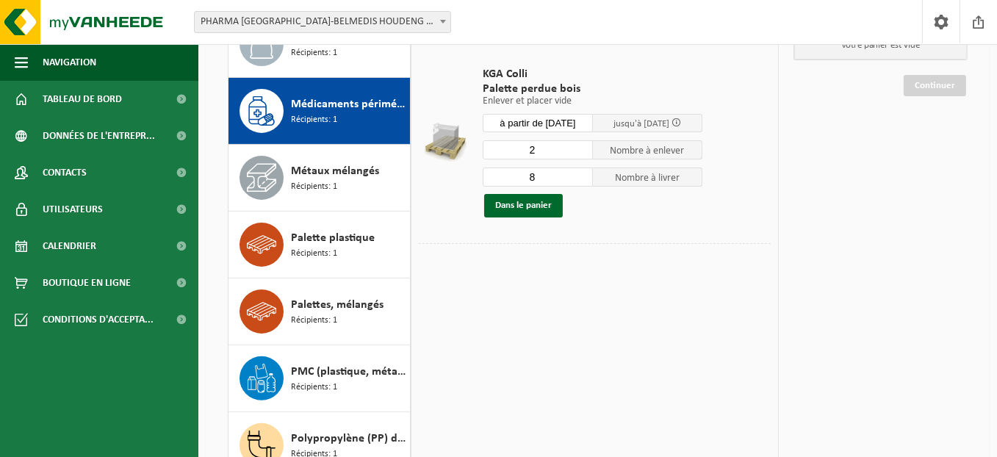
type input "2"
click at [584, 153] on input "2" at bounding box center [537, 149] width 110 height 19
click at [582, 183] on input "8" at bounding box center [537, 176] width 110 height 19
click at [581, 181] on input "7" at bounding box center [537, 176] width 110 height 19
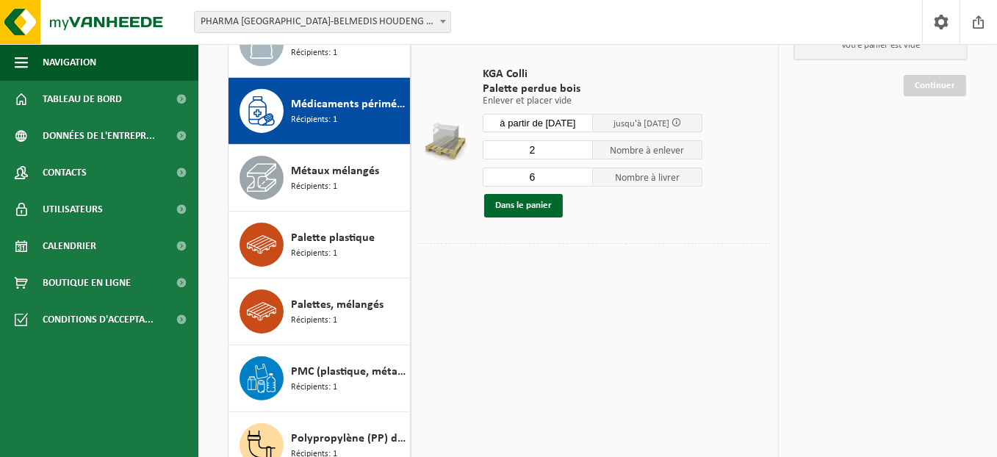
click at [581, 181] on input "6" at bounding box center [537, 176] width 110 height 19
click at [581, 181] on input "5" at bounding box center [537, 176] width 110 height 19
click at [581, 181] on input "4" at bounding box center [537, 176] width 110 height 19
click at [582, 181] on input "3" at bounding box center [537, 176] width 110 height 19
type input "2"
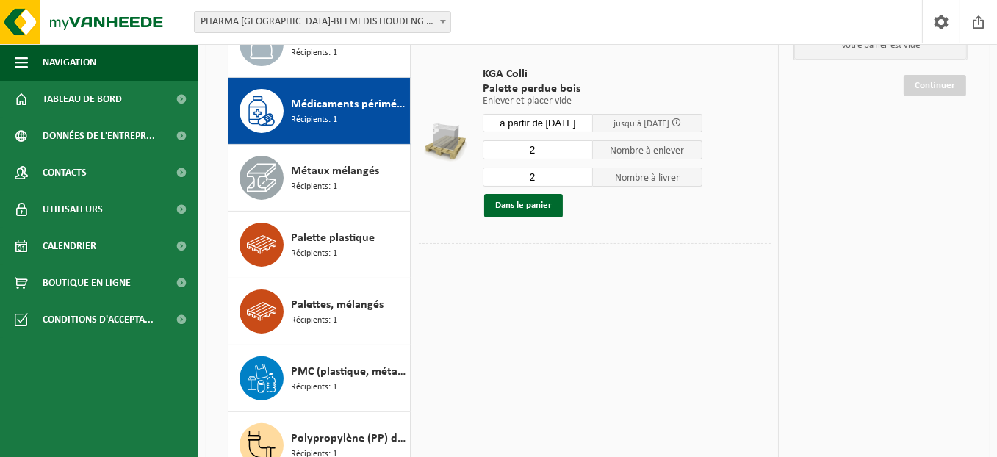
click at [582, 181] on input "2" at bounding box center [537, 176] width 110 height 19
click at [518, 195] on button "Dans le panier" at bounding box center [523, 205] width 79 height 23
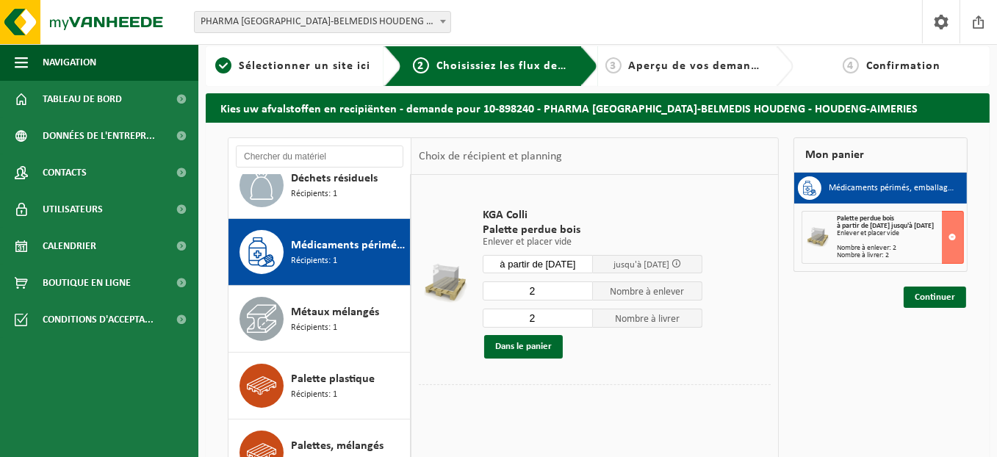
scroll to position [0, 0]
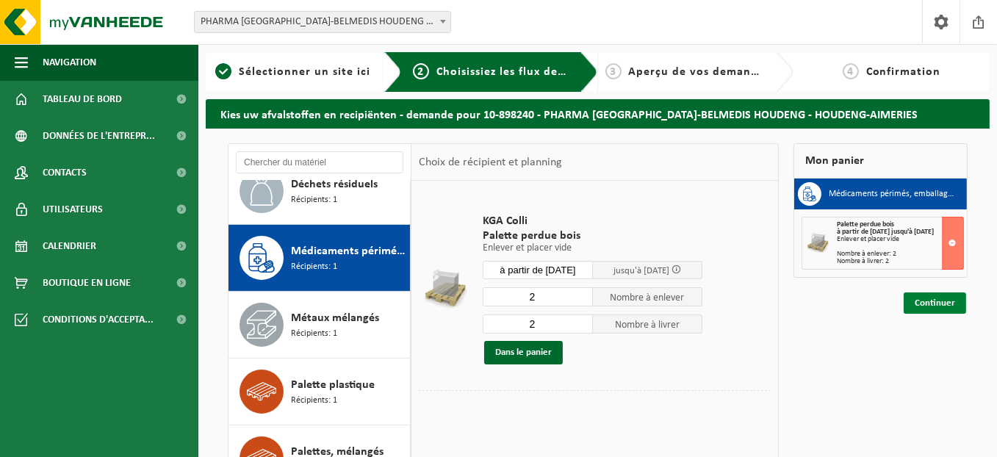
click at [934, 308] on link "Continuer" at bounding box center [934, 302] width 62 height 21
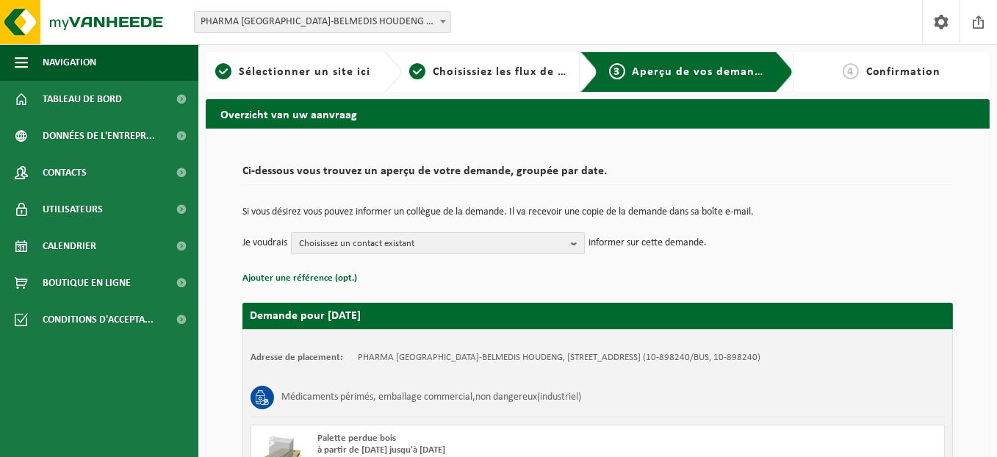
click at [573, 247] on b "button" at bounding box center [577, 243] width 13 height 21
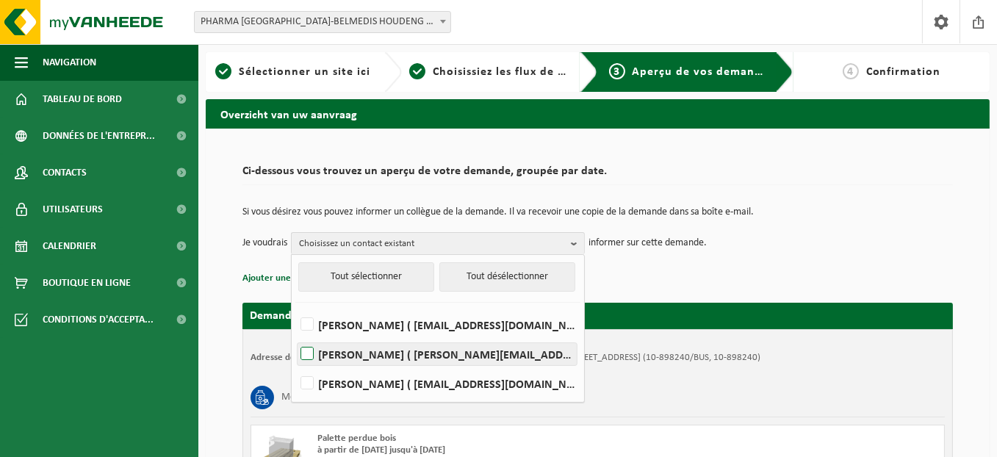
click at [453, 355] on label "ARNAUD BODERI ( arnaud.boderi@phoenixpharma.be )" at bounding box center [436, 354] width 279 height 22
click at [295, 336] on input "ARNAUD BODERI ( arnaud.boderi@phoenixpharma.be )" at bounding box center [294, 335] width 1 height 1
click at [452, 355] on label "ARNAUD BODERI ( arnaud.boderi@phoenixpharma.be )" at bounding box center [436, 354] width 279 height 22
click at [295, 336] on input "ARNAUD BODERI ( arnaud.boderi@phoenixpharma.be )" at bounding box center [294, 335] width 1 height 1
click at [452, 355] on label "ARNAUD BODERI ( arnaud.boderi@phoenixpharma.be )" at bounding box center [436, 354] width 279 height 22
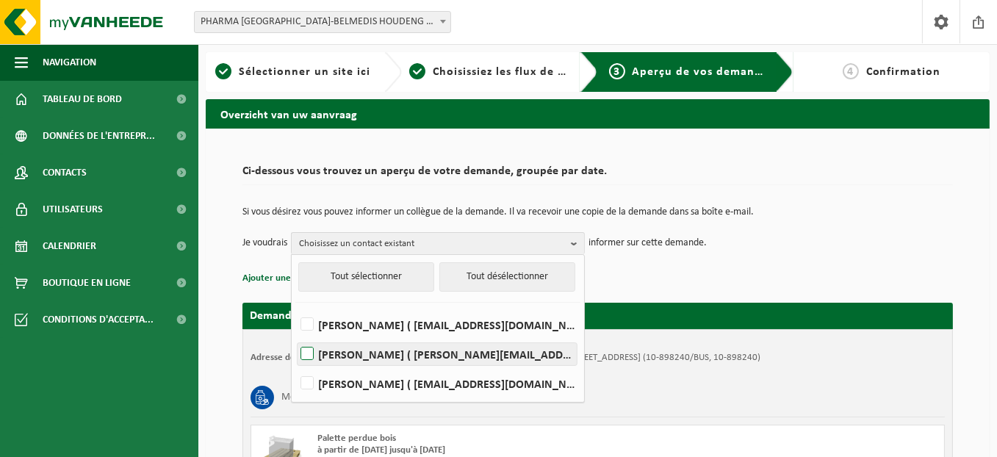
click at [295, 336] on input "ARNAUD BODERI ( arnaud.boderi@phoenixpharma.be )" at bounding box center [294, 335] width 1 height 1
checkbox input "true"
click at [620, 260] on div "Si vous désirez vous pouvez informer un collègue de la demande. Il va recevoir …" at bounding box center [597, 230] width 710 height 76
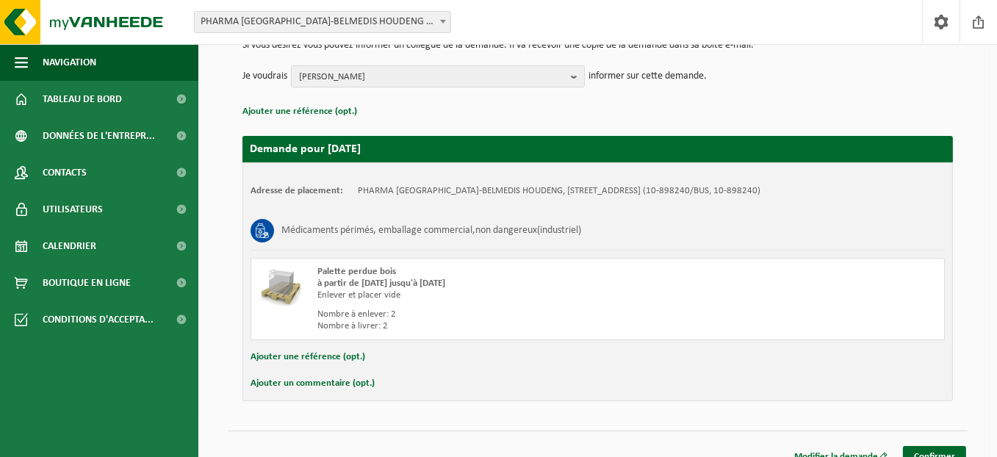
scroll to position [184, 0]
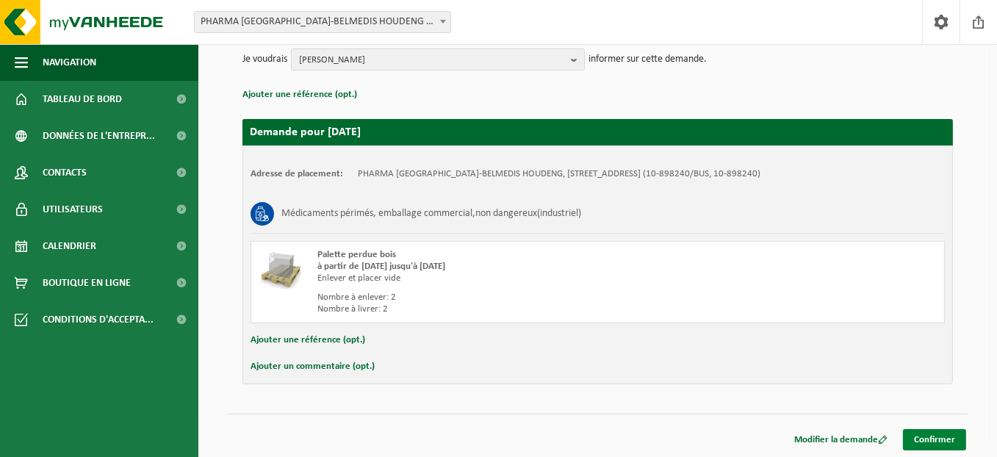
click at [930, 438] on link "Confirmer" at bounding box center [934, 439] width 63 height 21
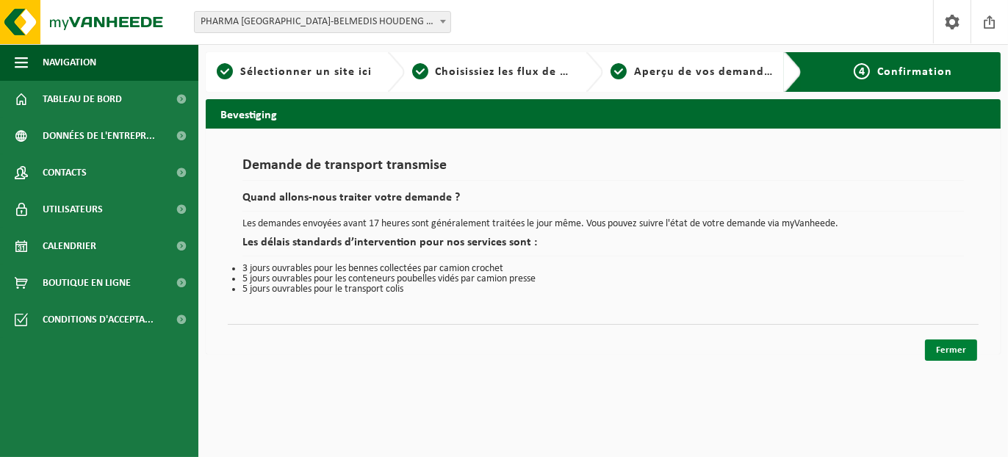
click at [956, 352] on link "Fermer" at bounding box center [951, 349] width 52 height 21
